Goal: Find specific fact: Find specific fact

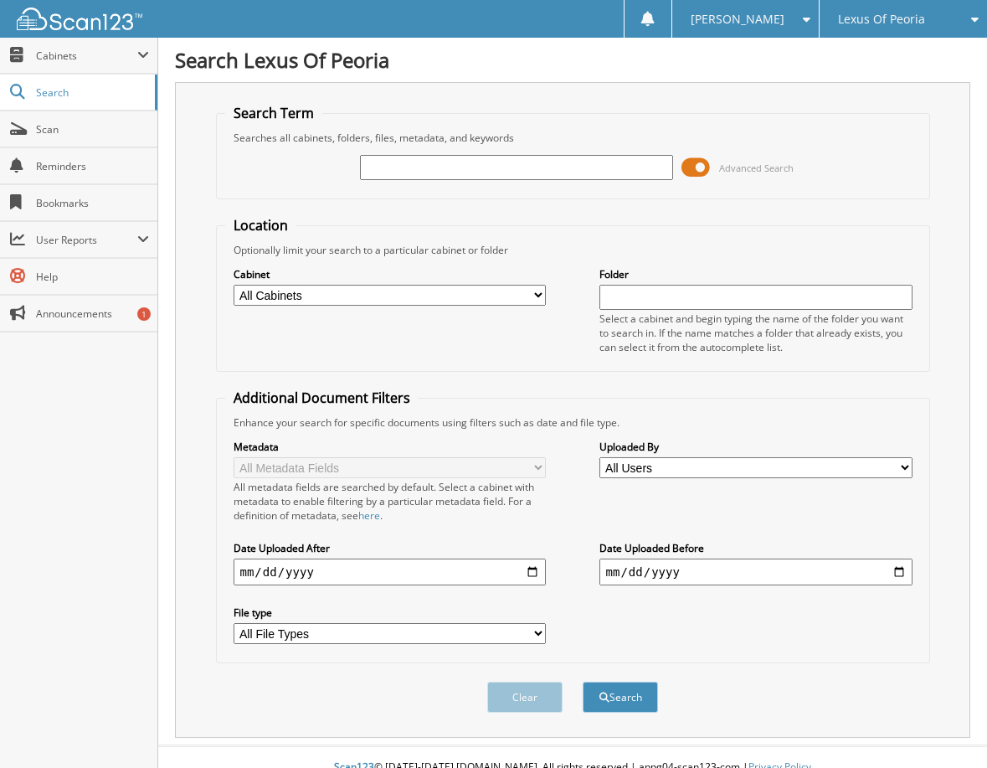
click at [706, 168] on span at bounding box center [696, 167] width 28 height 25
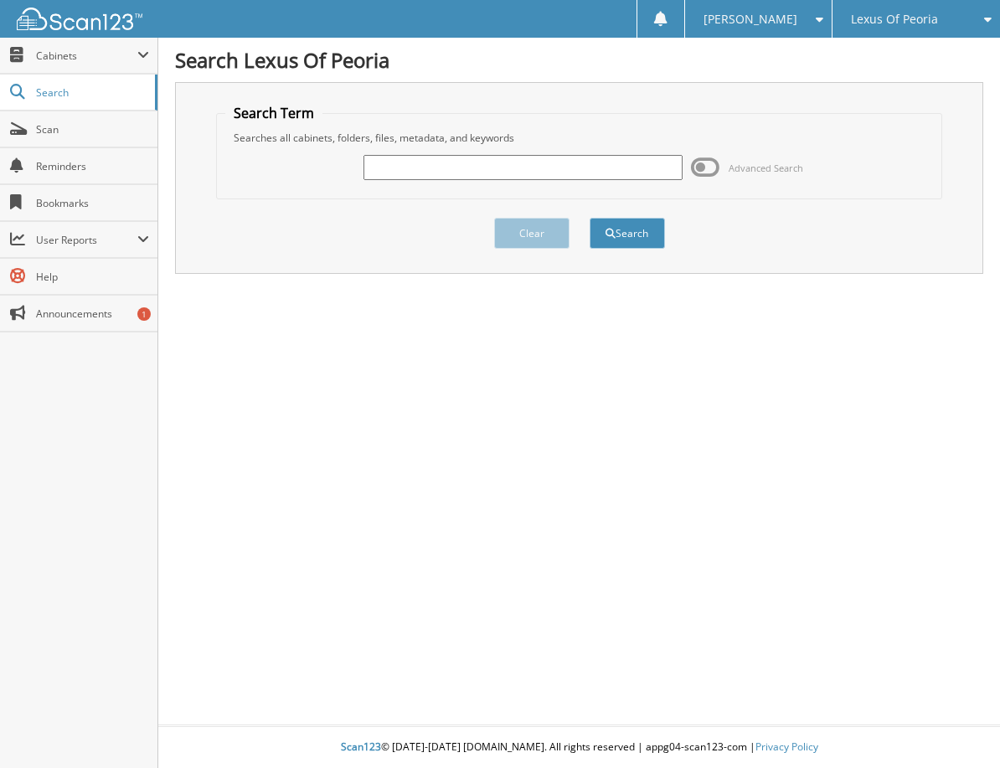
click at [503, 170] on input "text" at bounding box center [522, 167] width 318 height 25
type input "6023042"
click at [590, 218] on button "Search" at bounding box center [627, 233] width 75 height 31
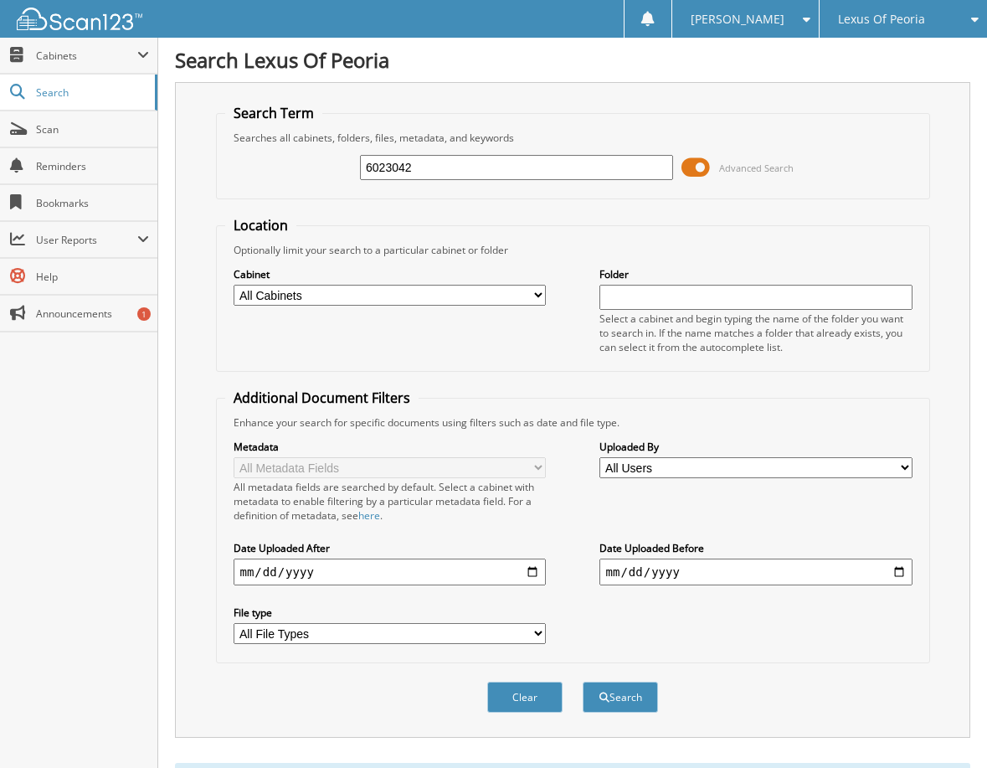
click at [701, 163] on span at bounding box center [696, 167] width 28 height 25
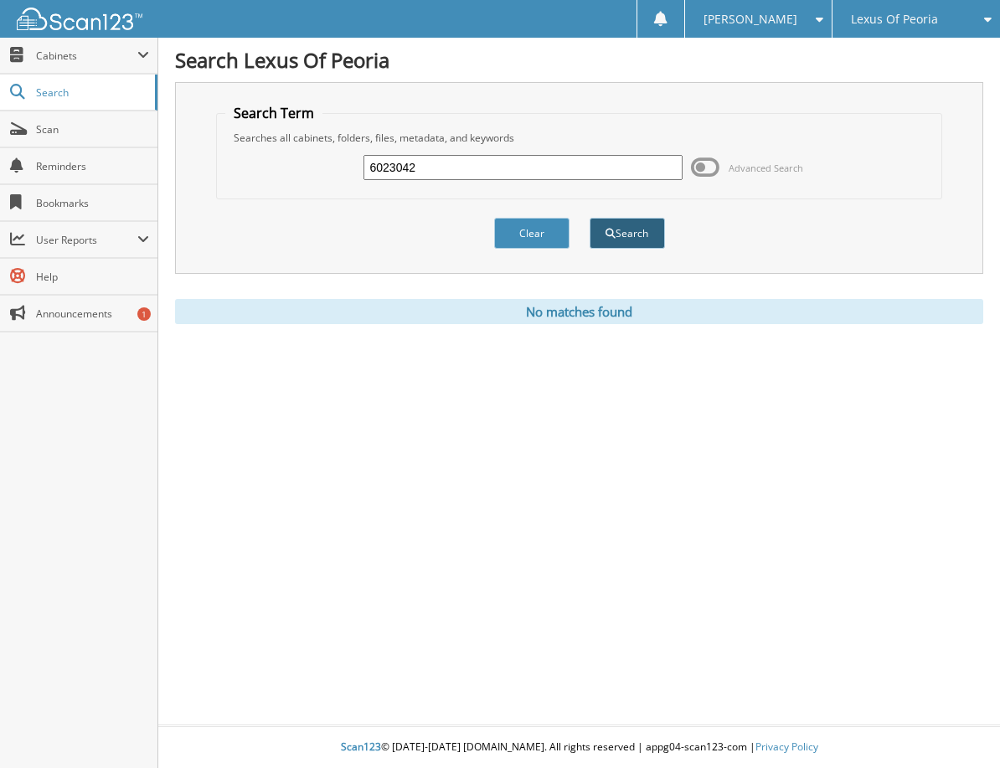
click at [631, 233] on button "Search" at bounding box center [627, 233] width 75 height 31
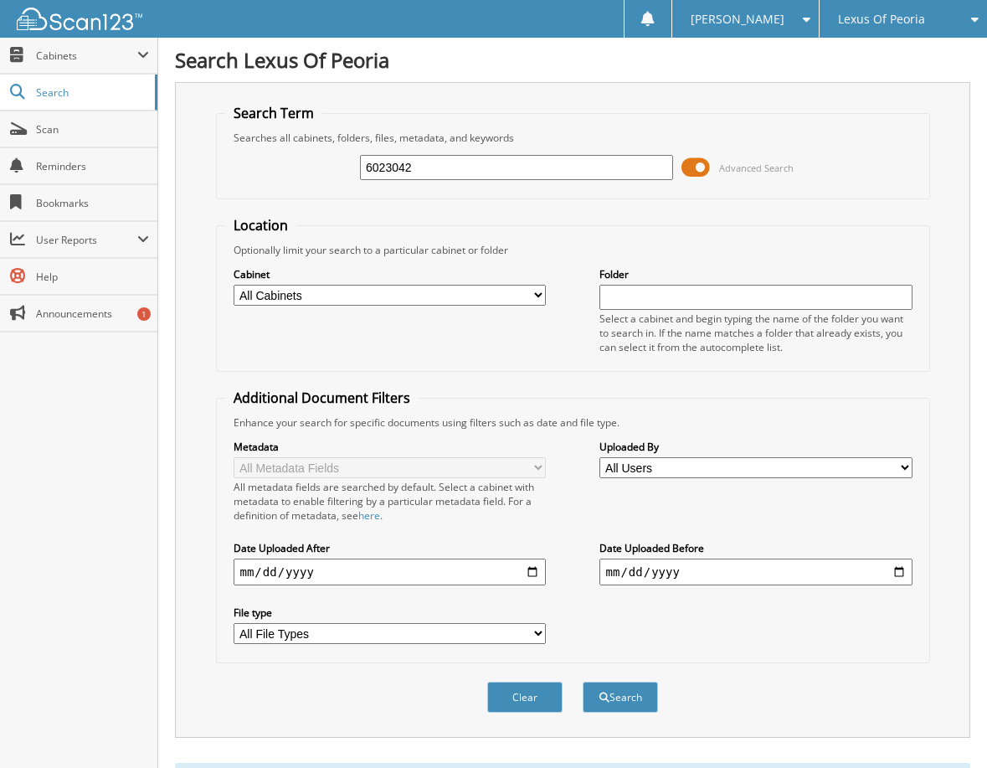
click at [969, 17] on icon at bounding box center [971, 19] width 16 height 12
click at [805, 17] on span at bounding box center [803, 19] width 16 height 12
click at [791, 87] on link "Logout" at bounding box center [746, 81] width 147 height 29
